Goal: Task Accomplishment & Management: Manage account settings

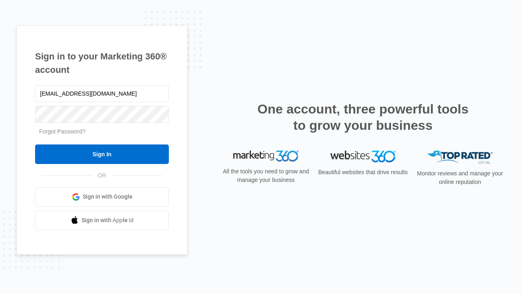
type input "[EMAIL_ADDRESS][DOMAIN_NAME]"
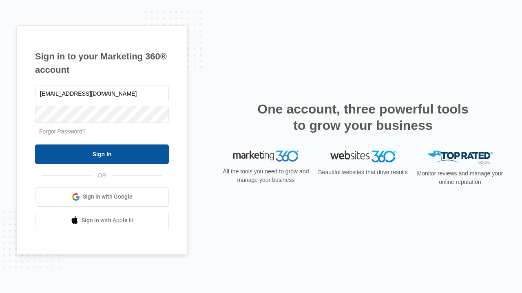
click at [102, 154] on input "Sign In" at bounding box center [102, 155] width 134 height 20
